Goal: Information Seeking & Learning: Check status

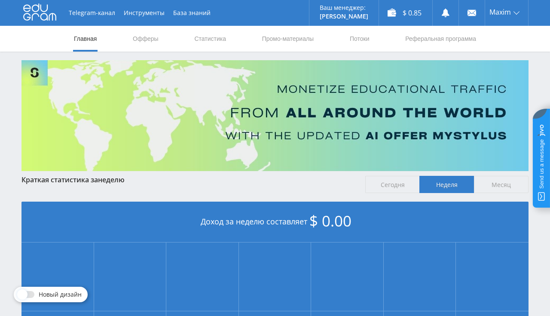
click at [200, 43] on link "Статистика" at bounding box center [209, 39] width 33 height 26
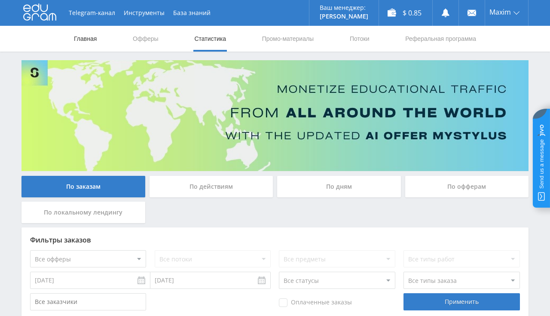
click at [80, 44] on link "Главная" at bounding box center [85, 39] width 24 height 26
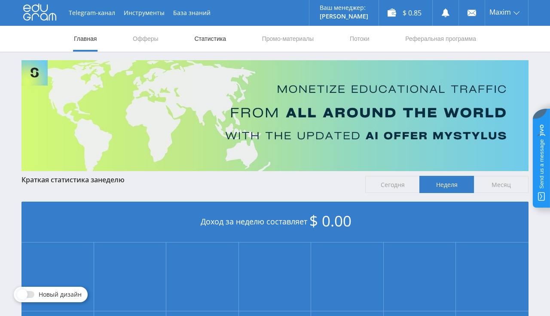
click at [206, 33] on link "Статистика" at bounding box center [209, 39] width 33 height 26
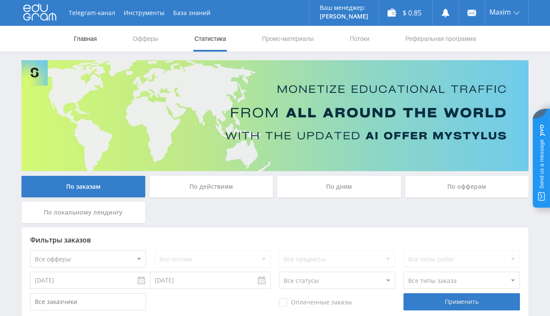
click at [88, 39] on link "Главная" at bounding box center [85, 39] width 24 height 26
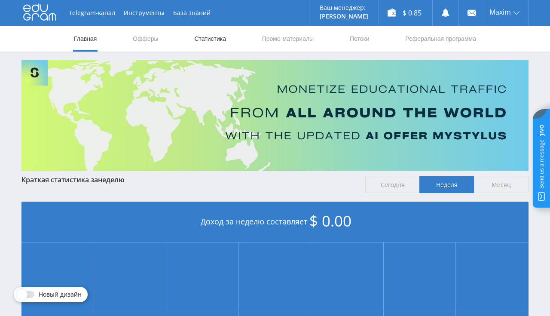
click at [207, 33] on link "Статистика" at bounding box center [209, 39] width 33 height 26
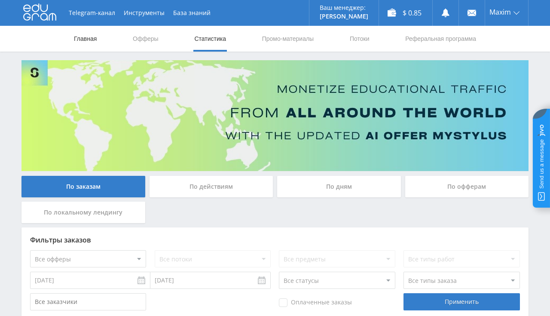
click at [96, 39] on link "Главная" at bounding box center [85, 39] width 24 height 26
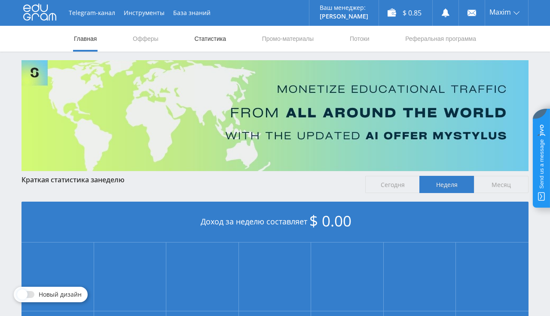
click at [209, 37] on link "Статистика" at bounding box center [209, 39] width 33 height 26
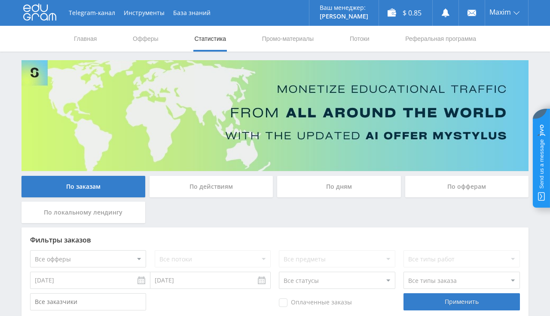
click at [214, 34] on link "Статистика" at bounding box center [209, 39] width 33 height 26
click at [96, 40] on link "Главная" at bounding box center [85, 39] width 24 height 26
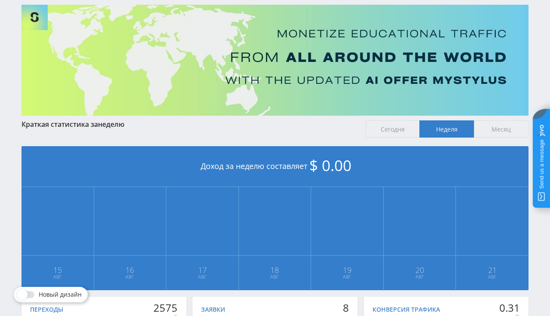
scroll to position [136, 0]
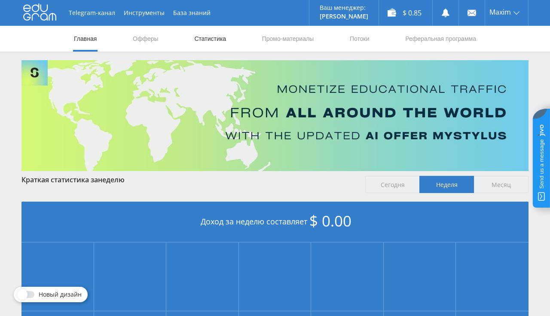
click at [214, 46] on link "Статистика" at bounding box center [209, 39] width 33 height 26
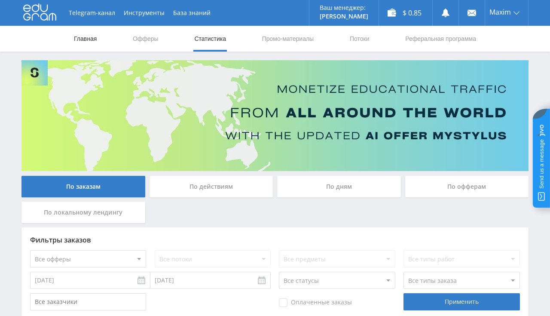
click at [97, 37] on link "Главная" at bounding box center [85, 39] width 24 height 26
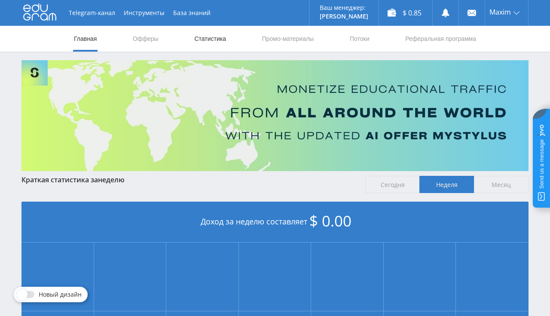
click at [212, 35] on link "Статистика" at bounding box center [209, 39] width 33 height 26
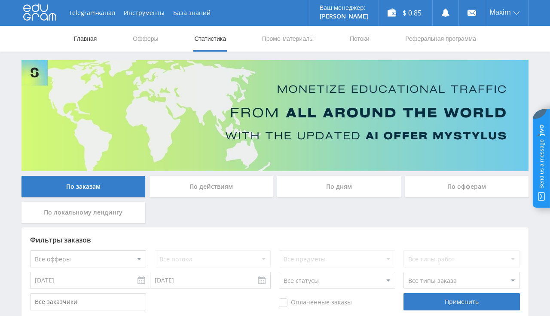
click at [85, 33] on link "Главная" at bounding box center [85, 39] width 24 height 26
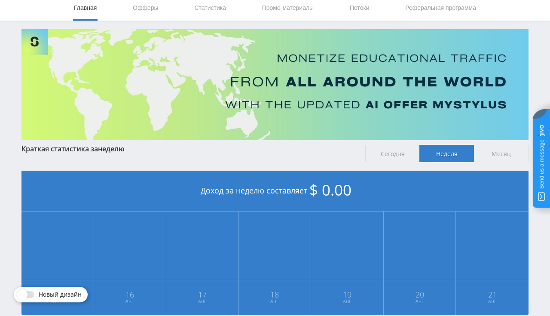
scroll to position [12, 0]
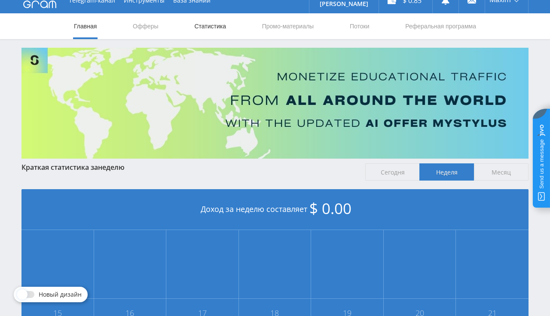
click at [219, 30] on link "Статистика" at bounding box center [209, 26] width 33 height 26
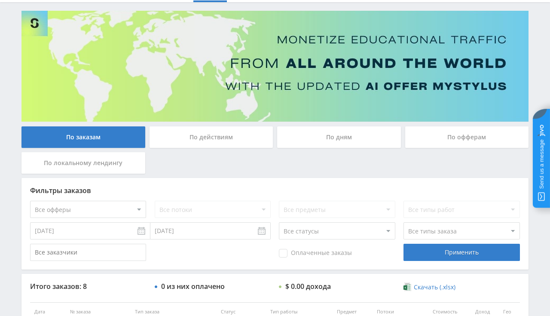
scroll to position [12, 0]
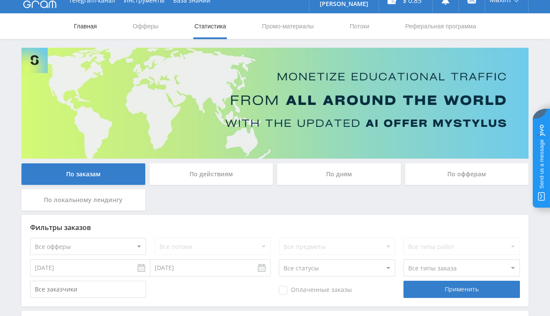
click at [91, 27] on link "Главная" at bounding box center [85, 26] width 24 height 26
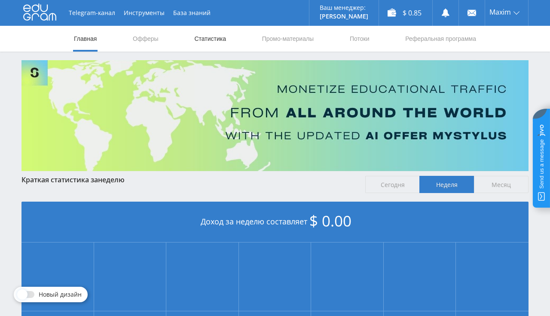
click at [199, 39] on link "Статистика" at bounding box center [209, 39] width 33 height 26
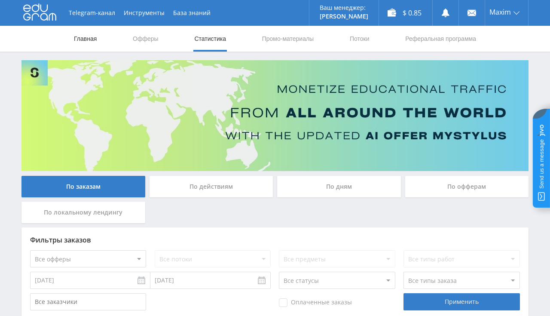
click at [91, 37] on link "Главная" at bounding box center [85, 39] width 24 height 26
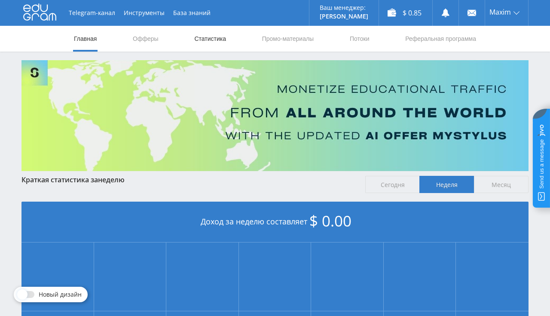
click at [197, 37] on link "Статистика" at bounding box center [209, 39] width 33 height 26
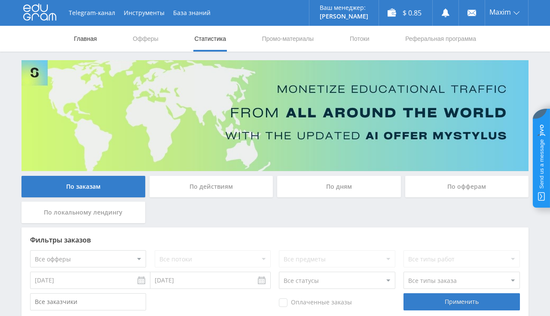
click at [75, 40] on link "Главная" at bounding box center [85, 39] width 24 height 26
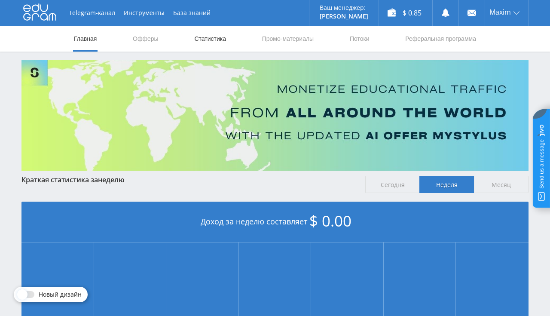
click at [205, 40] on link "Статистика" at bounding box center [209, 39] width 33 height 26
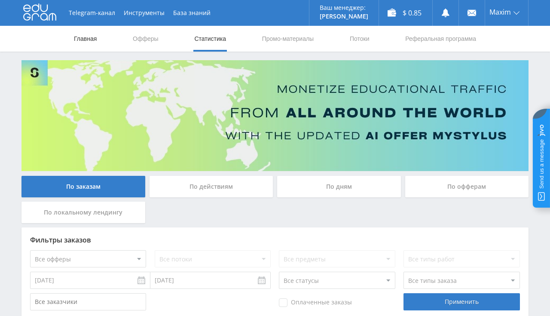
click at [82, 42] on link "Главная" at bounding box center [85, 39] width 24 height 26
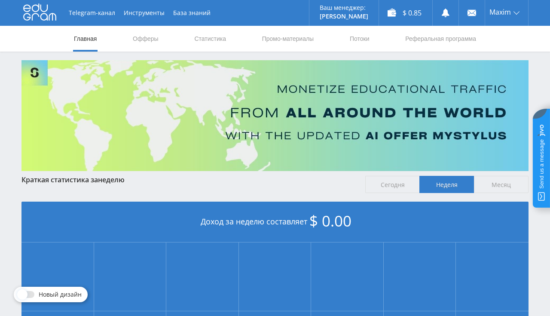
scroll to position [181, 0]
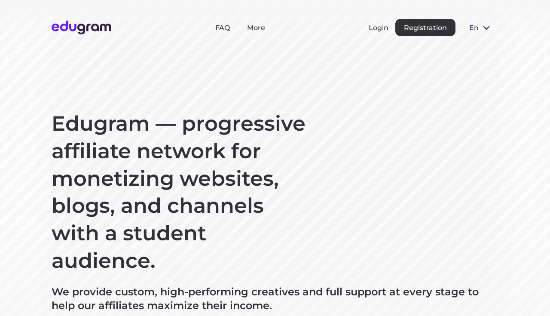
click at [382, 27] on button "Login" at bounding box center [378, 28] width 20 height 8
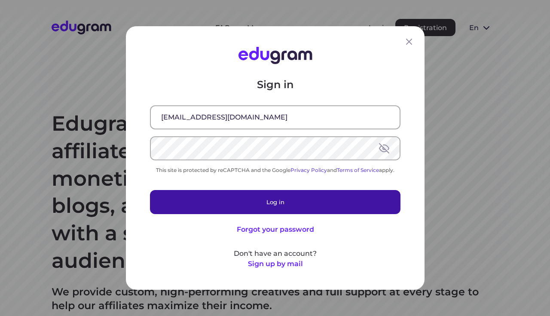
click at [292, 202] on button "Log in" at bounding box center [275, 202] width 250 height 24
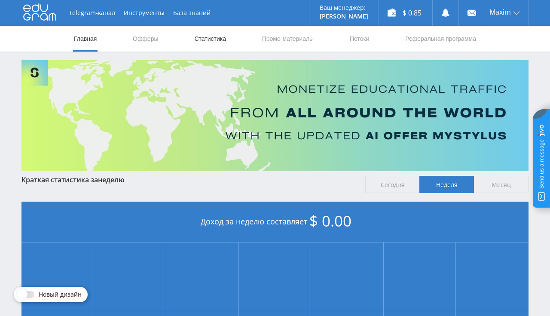
click at [221, 38] on link "Статистика" at bounding box center [209, 39] width 33 height 26
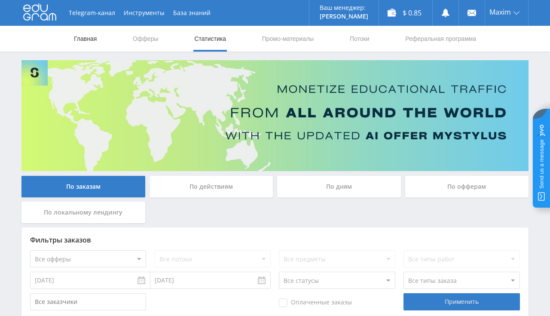
click at [97, 36] on link "Главная" at bounding box center [85, 39] width 24 height 26
